Goal: Find specific page/section: Find specific page/section

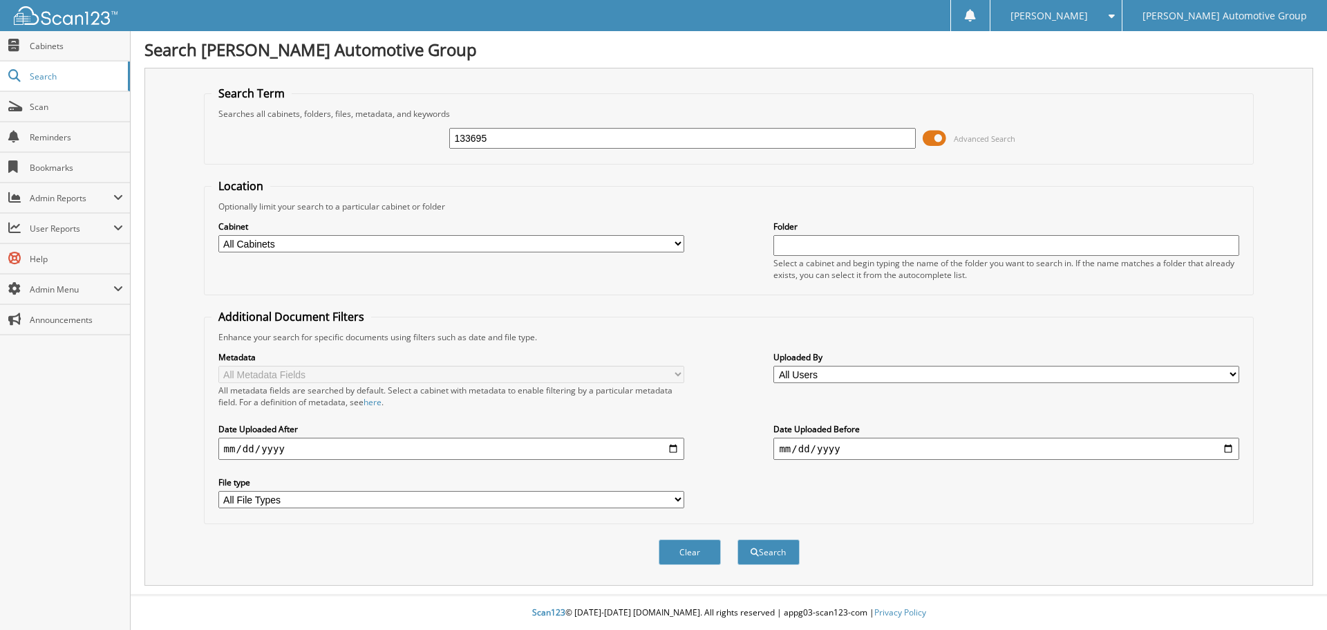
type input "133695"
click at [740, 534] on div "Clear Search" at bounding box center [729, 552] width 1051 height 56
click at [747, 548] on button "Search" at bounding box center [768, 552] width 62 height 26
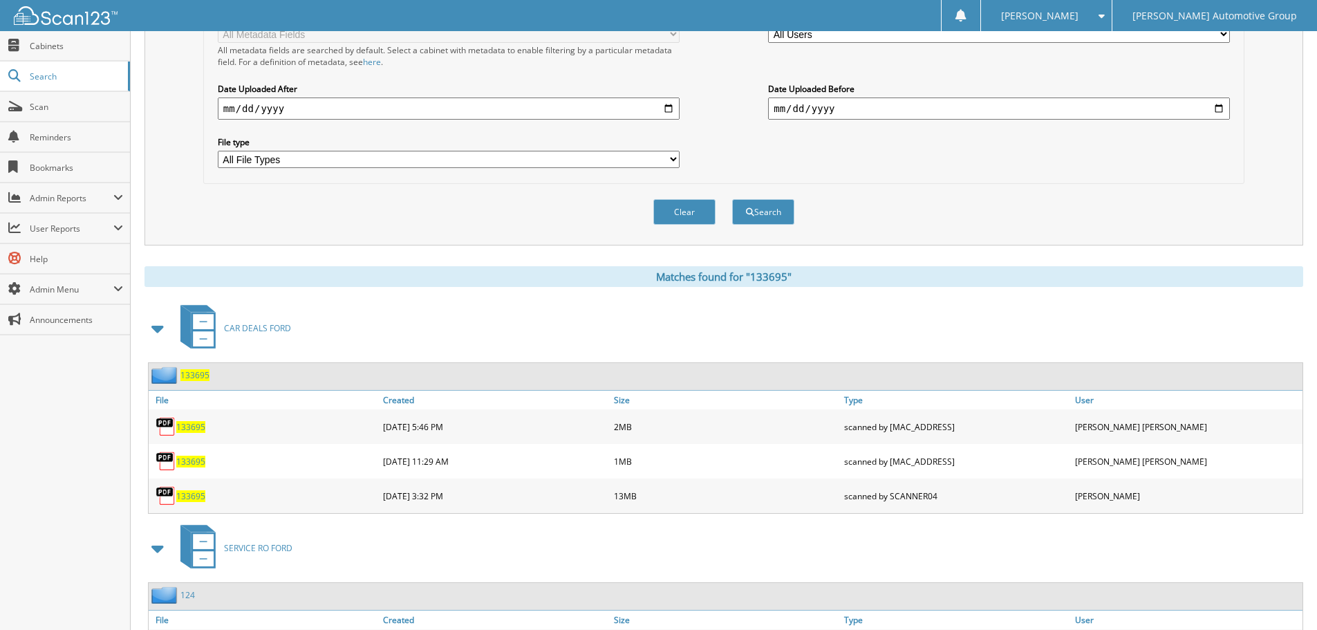
scroll to position [346, 0]
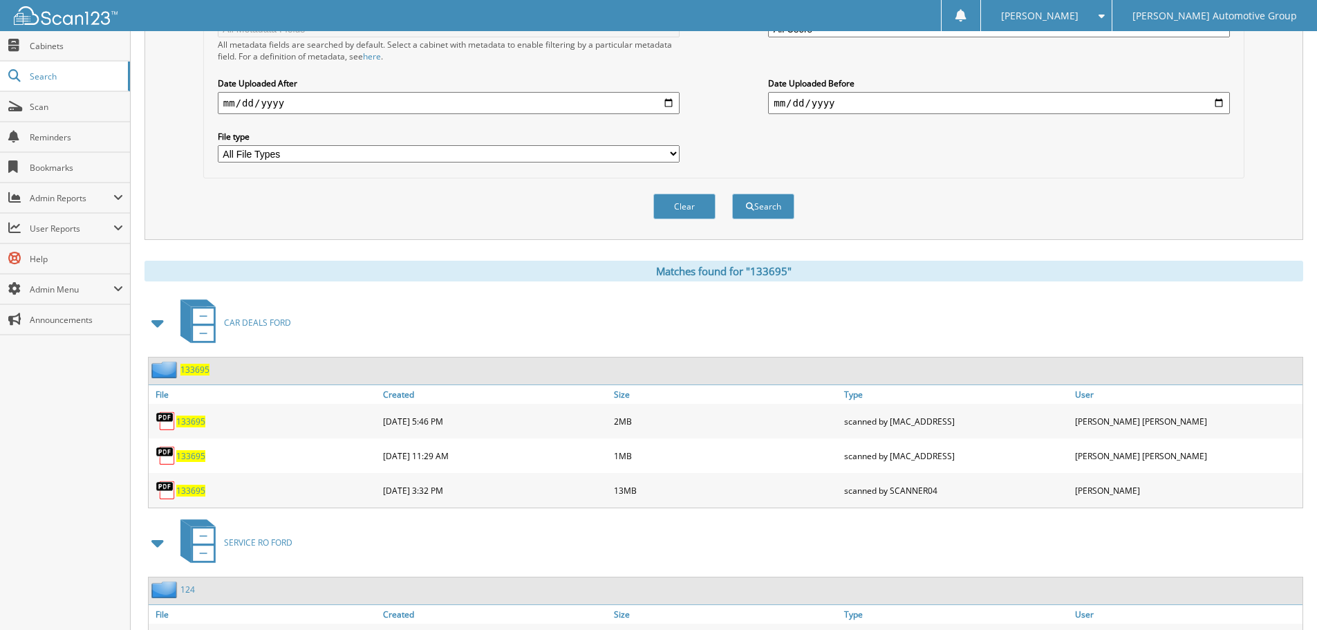
click at [191, 490] on span "133695" at bounding box center [190, 490] width 29 height 12
